Goal: Task Accomplishment & Management: Manage account settings

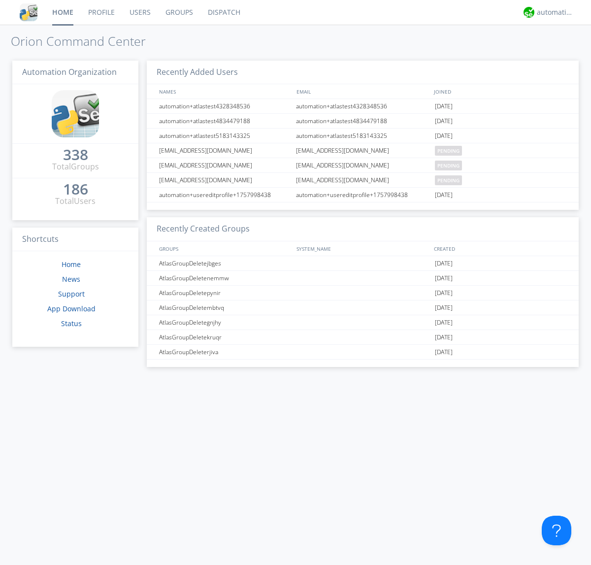
click at [139, 12] on link "Users" at bounding box center [140, 12] width 36 height 25
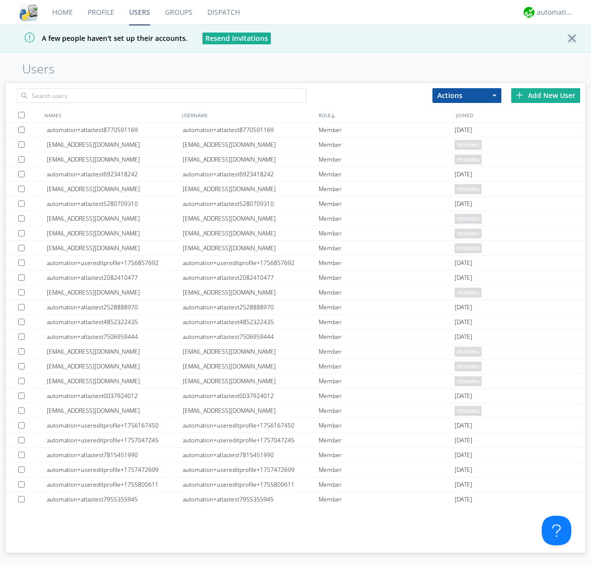
click at [546, 95] on div "Add New User" at bounding box center [546, 95] width 69 height 15
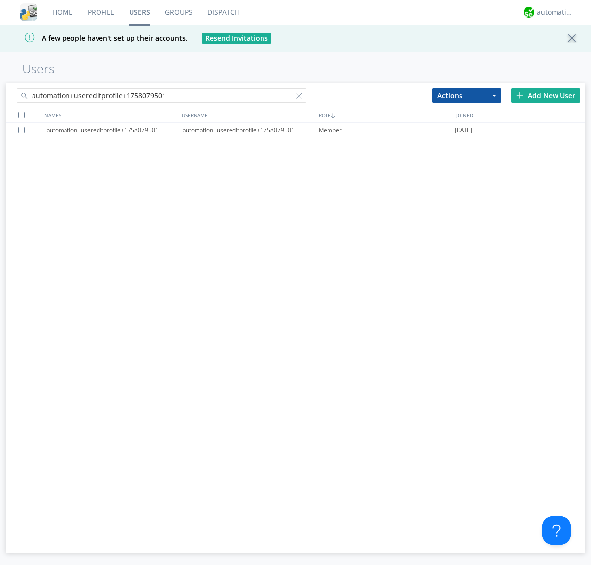
click at [250, 130] on div "automation+usereditprofile+1758079501" at bounding box center [251, 130] width 136 height 15
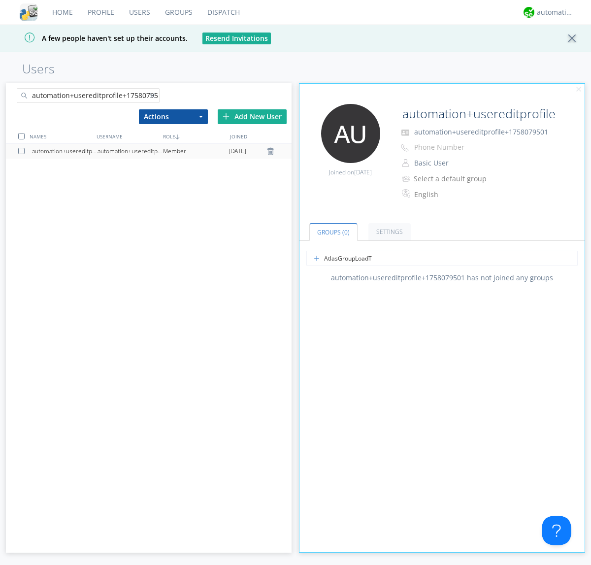
type input "AtlasGroupLoadTest"
